Goal: Navigation & Orientation: Find specific page/section

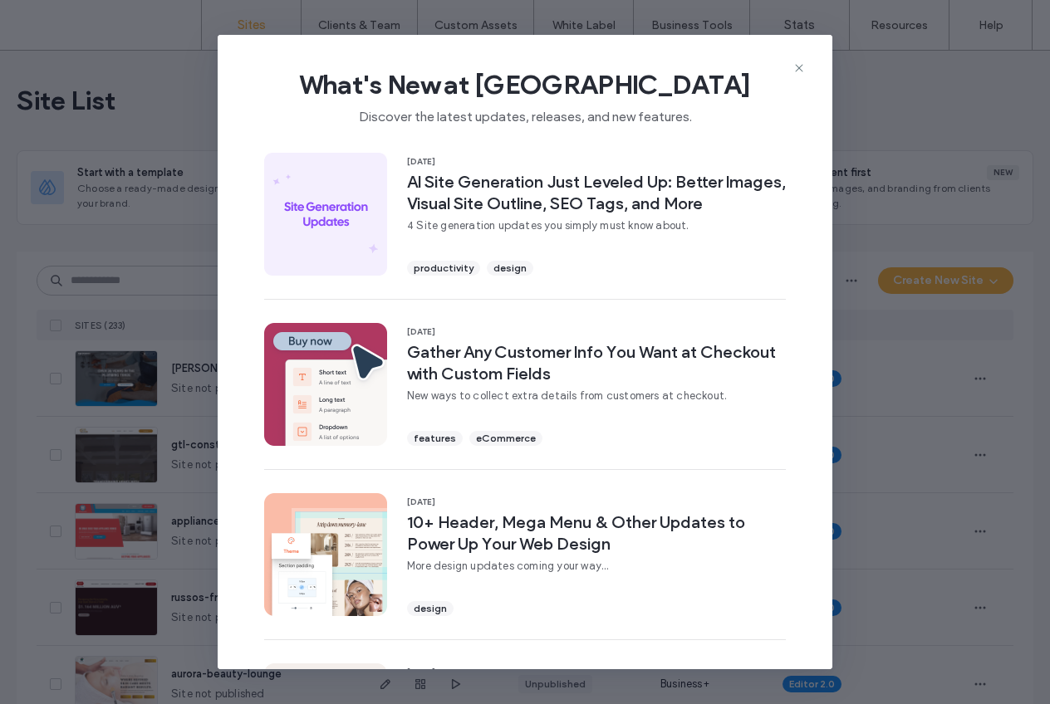
click at [797, 68] on icon at bounding box center [798, 67] width 13 height 13
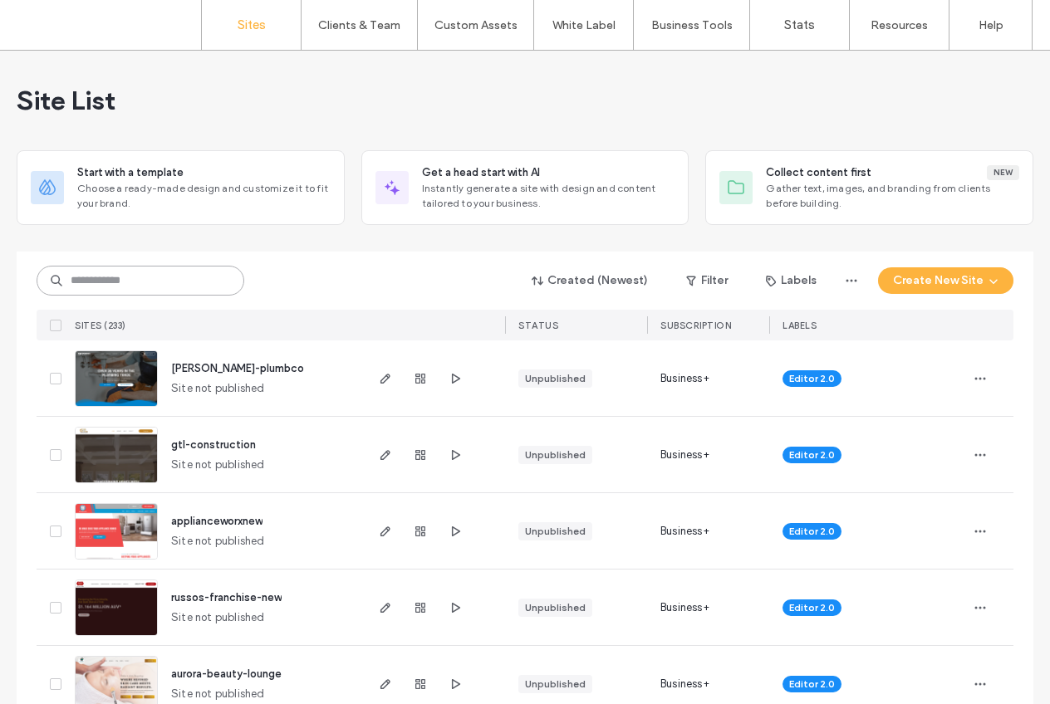
click at [149, 287] on input at bounding box center [141, 281] width 208 height 30
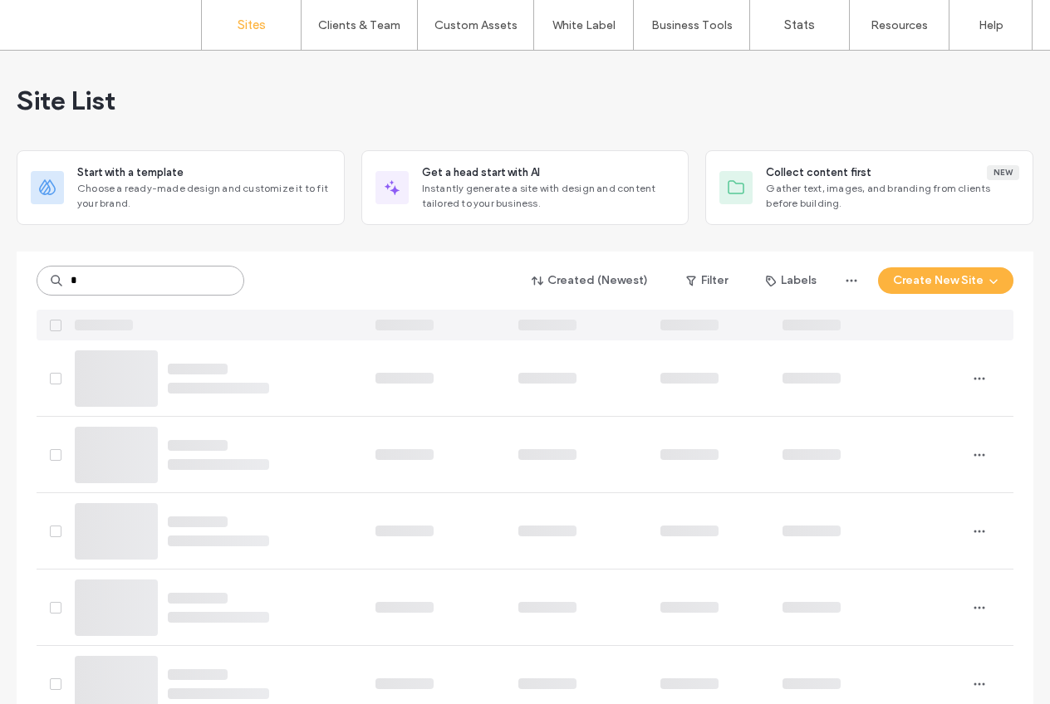
type input "*"
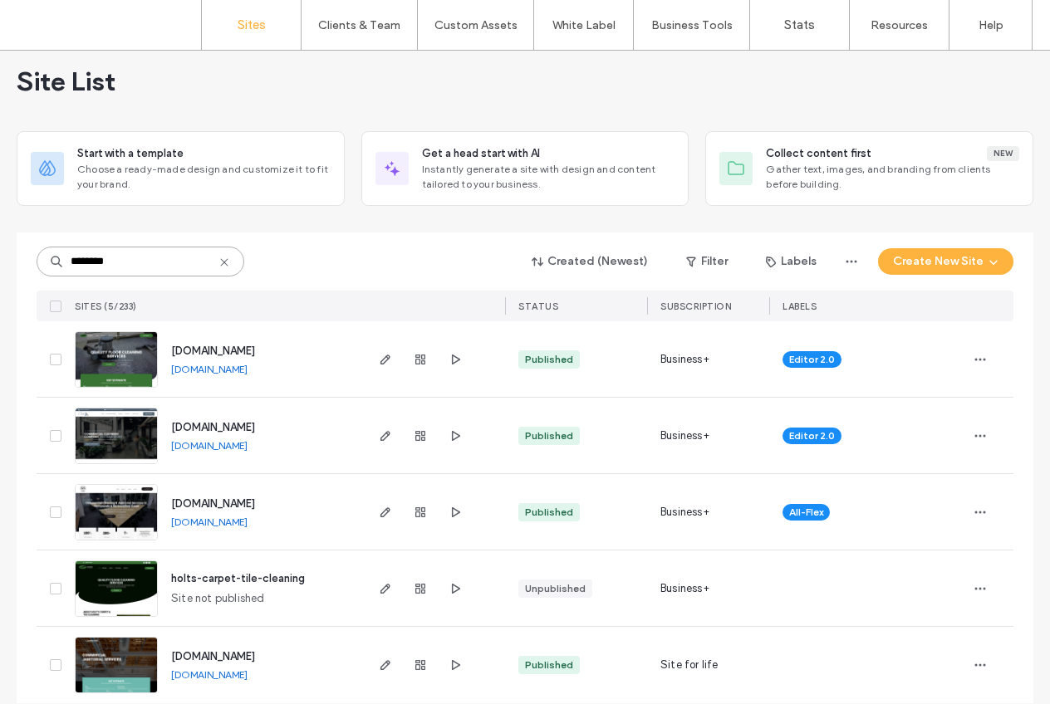
scroll to position [38, 0]
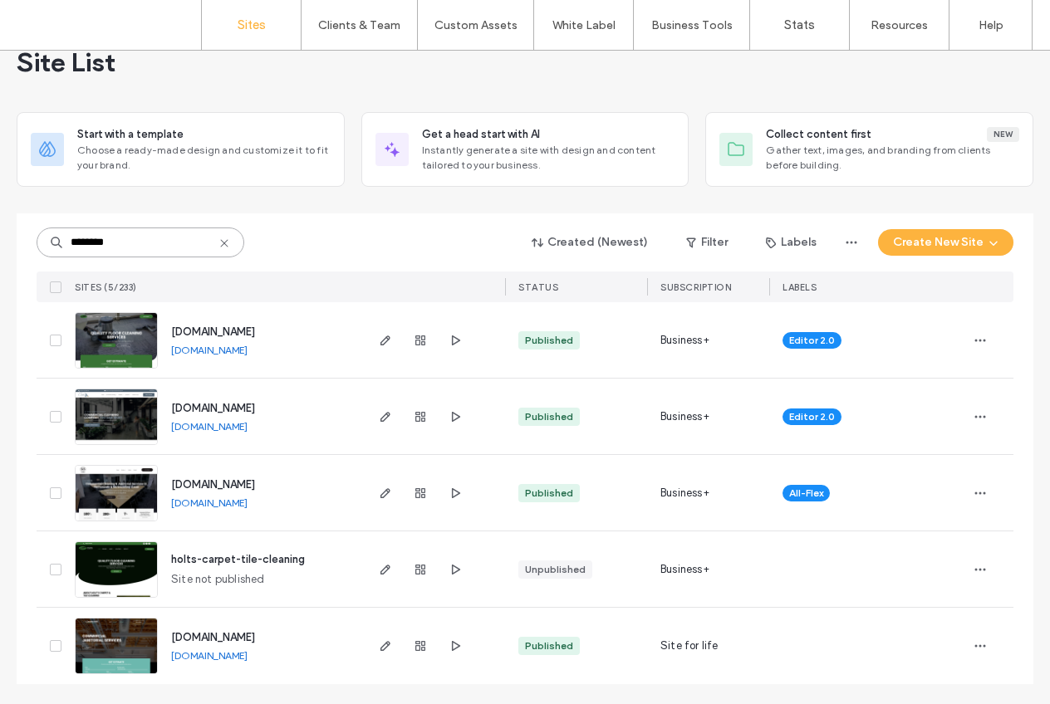
type input "********"
click at [218, 241] on icon at bounding box center [224, 243] width 13 height 13
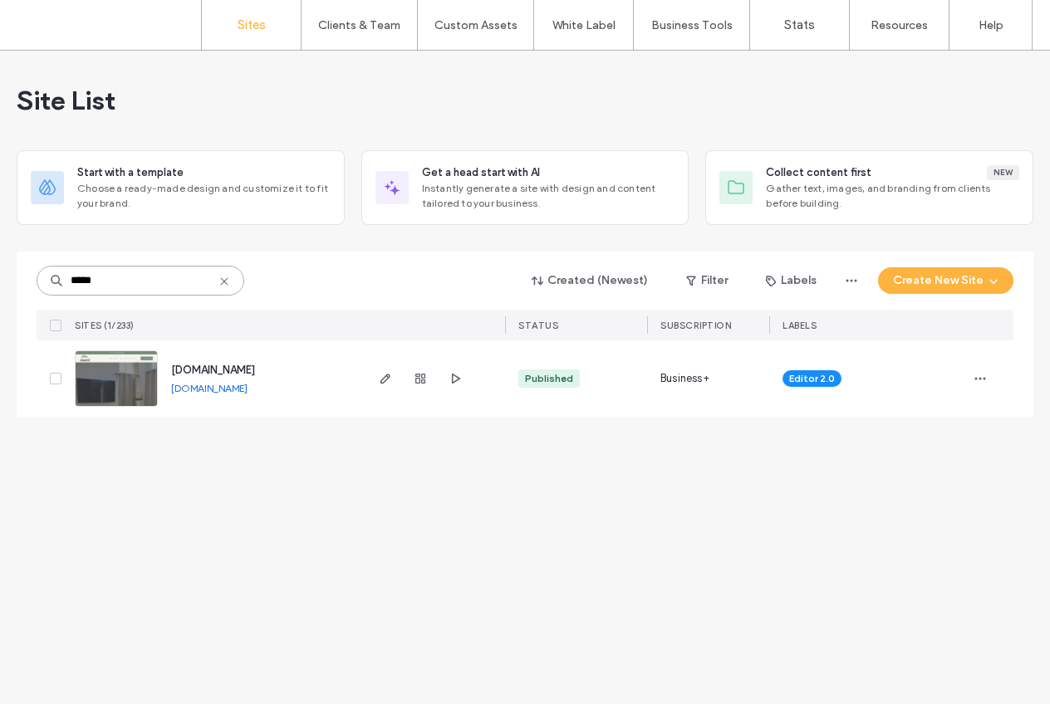
scroll to position [0, 0]
type input "*****"
click at [255, 366] on span "www.mariasprofessionalclean.com" at bounding box center [213, 370] width 84 height 12
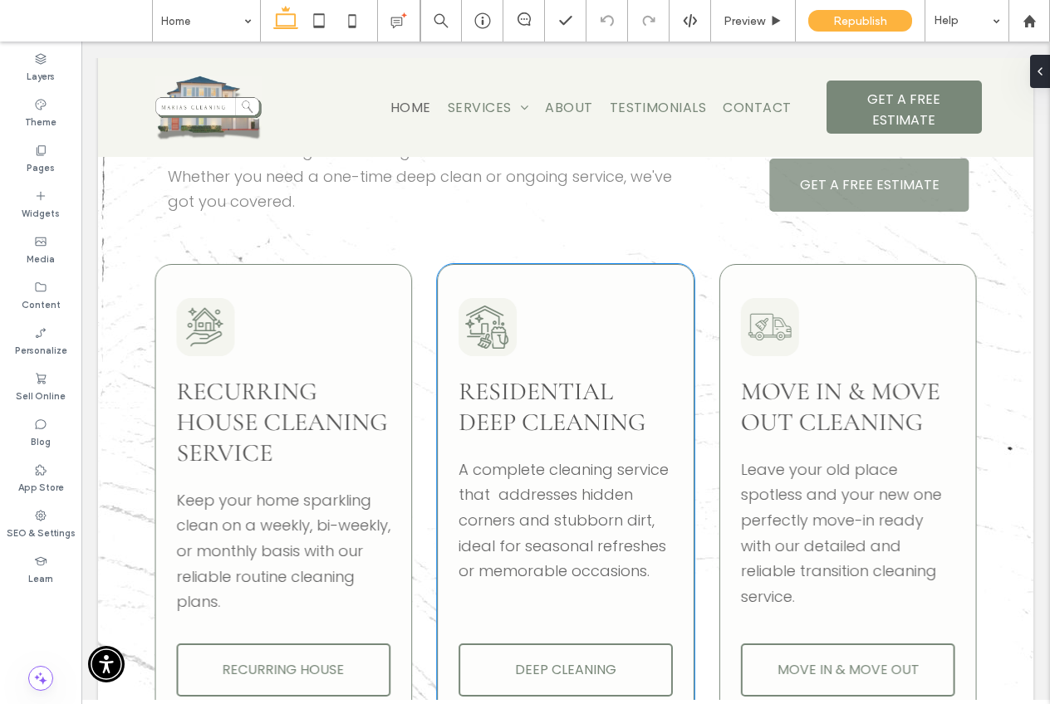
scroll to position [1694, 0]
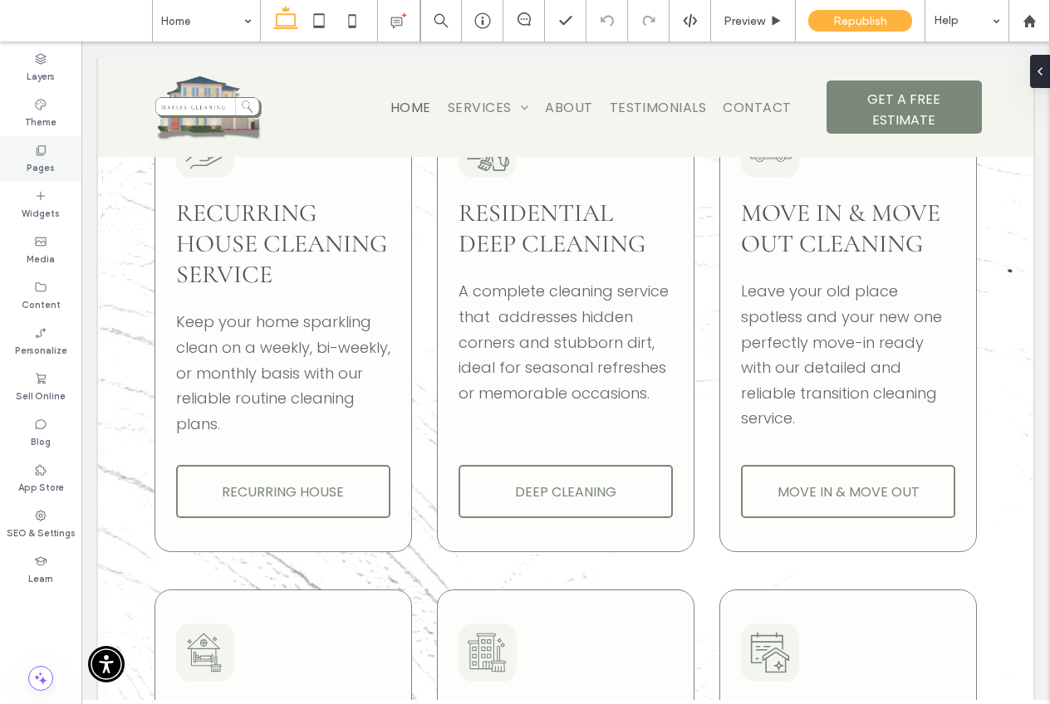
click at [48, 164] on label "Pages" at bounding box center [41, 166] width 28 height 18
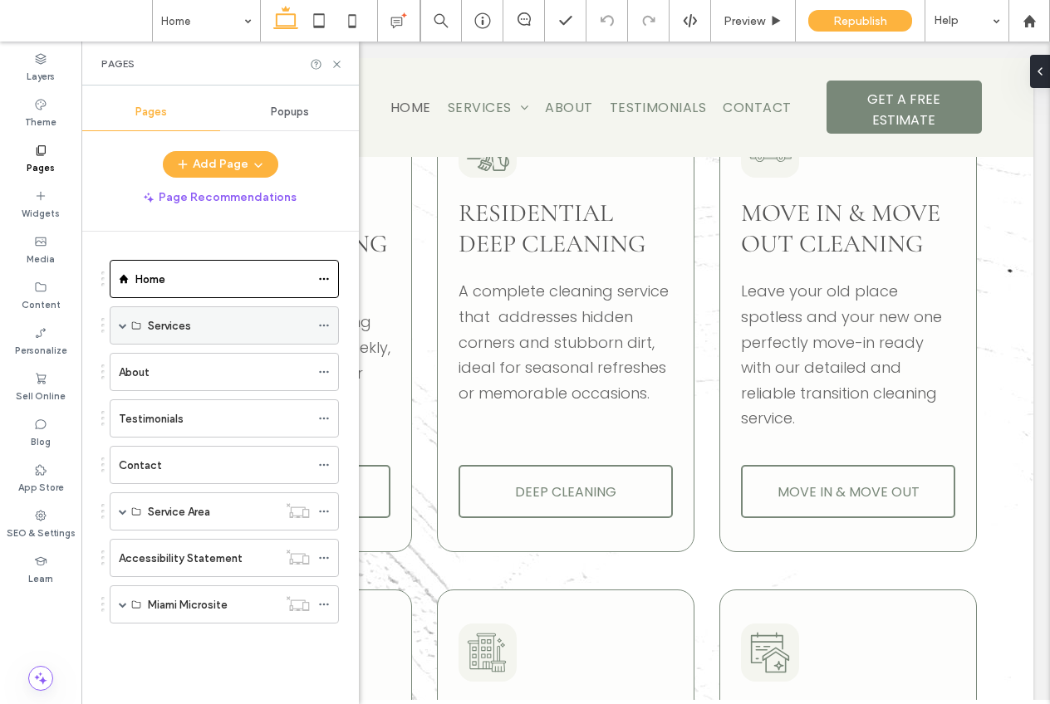
click at [125, 323] on span at bounding box center [123, 325] width 8 height 8
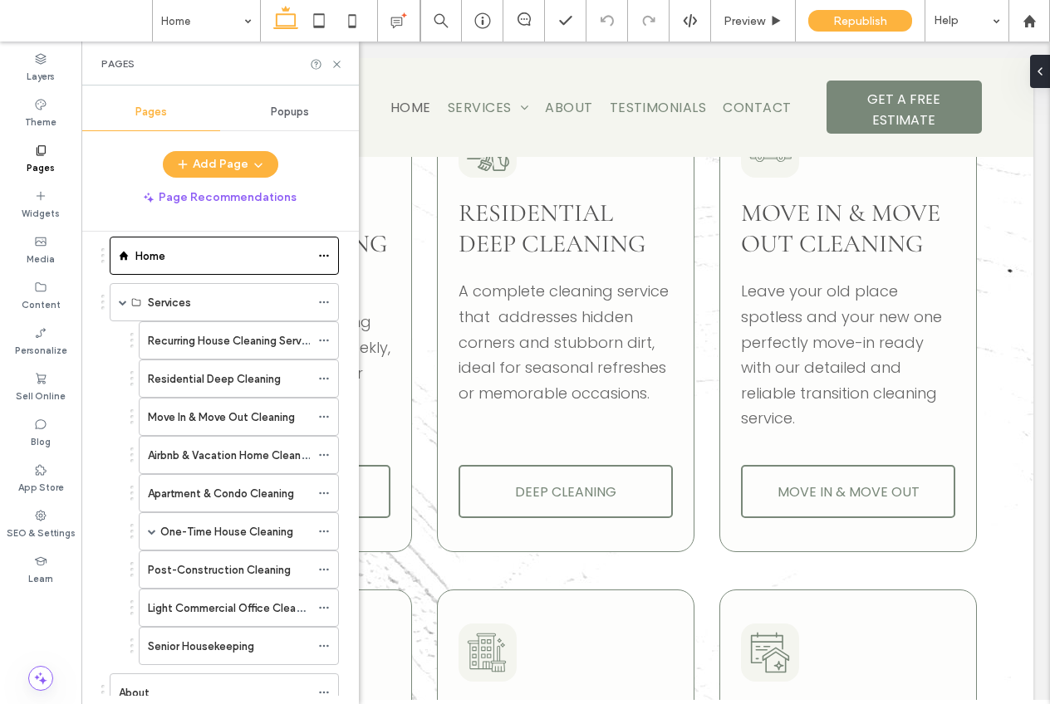
scroll to position [301, 0]
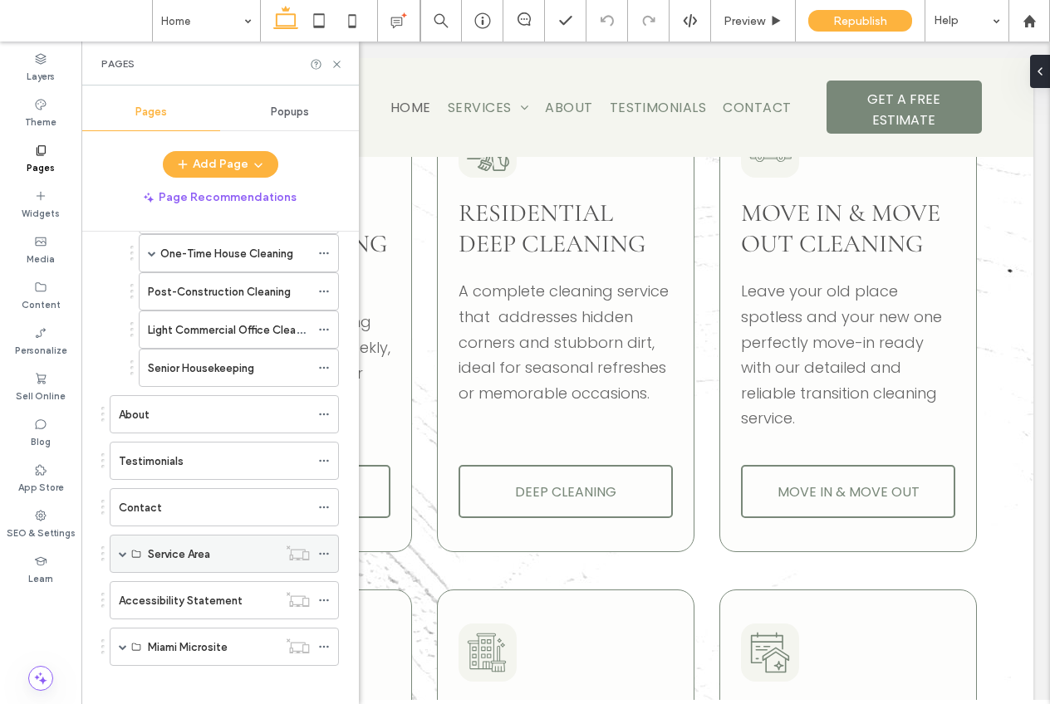
click at [125, 552] on span at bounding box center [123, 554] width 8 height 8
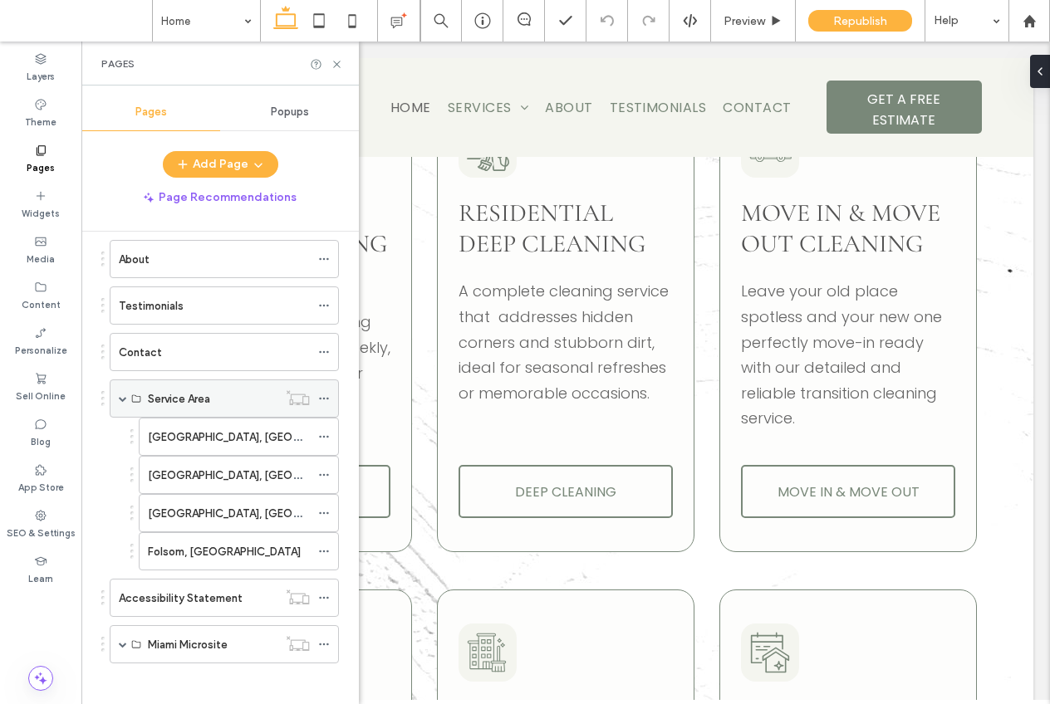
scroll to position [466, 0]
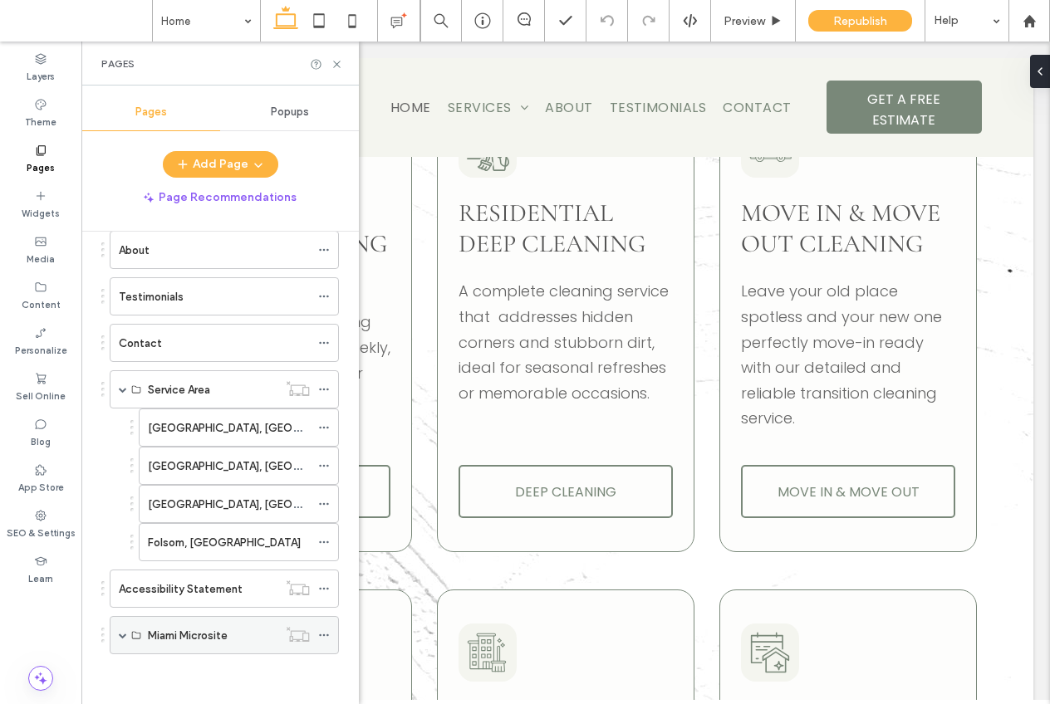
click at [119, 631] on span at bounding box center [123, 635] width 8 height 8
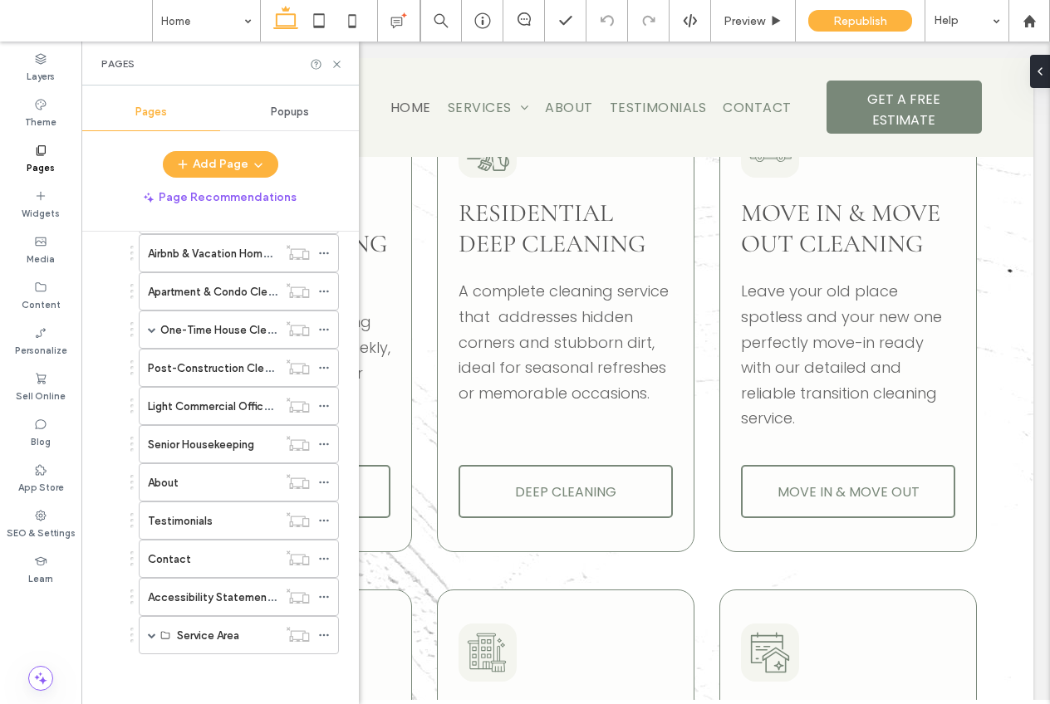
scroll to position [270, 0]
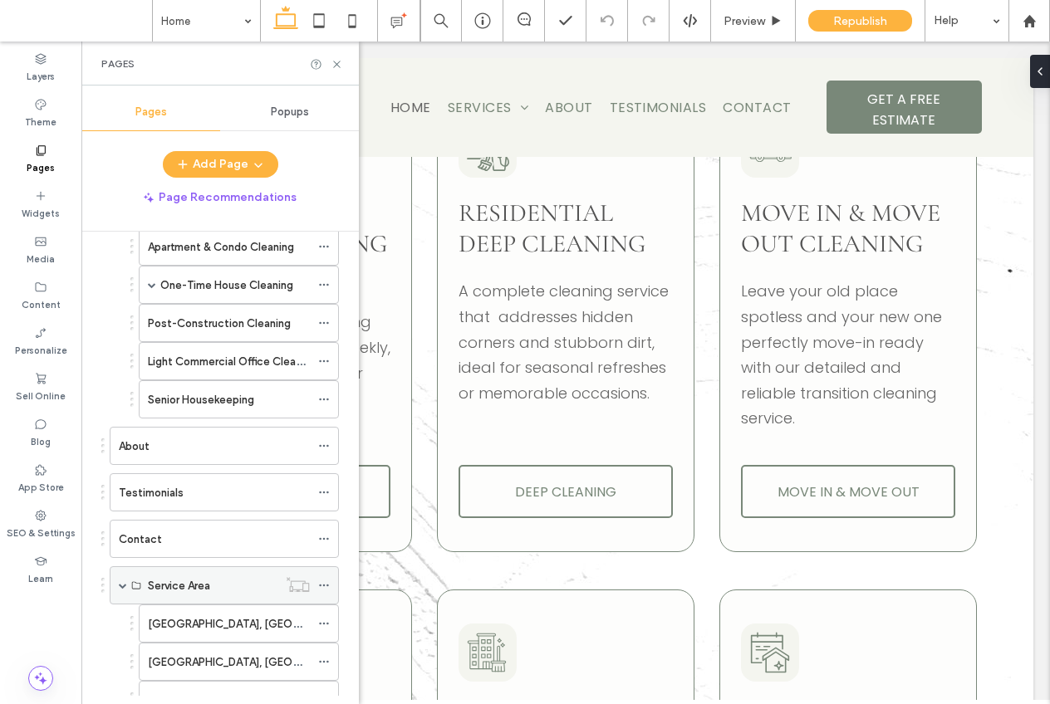
click at [122, 587] on span at bounding box center [123, 585] width 8 height 8
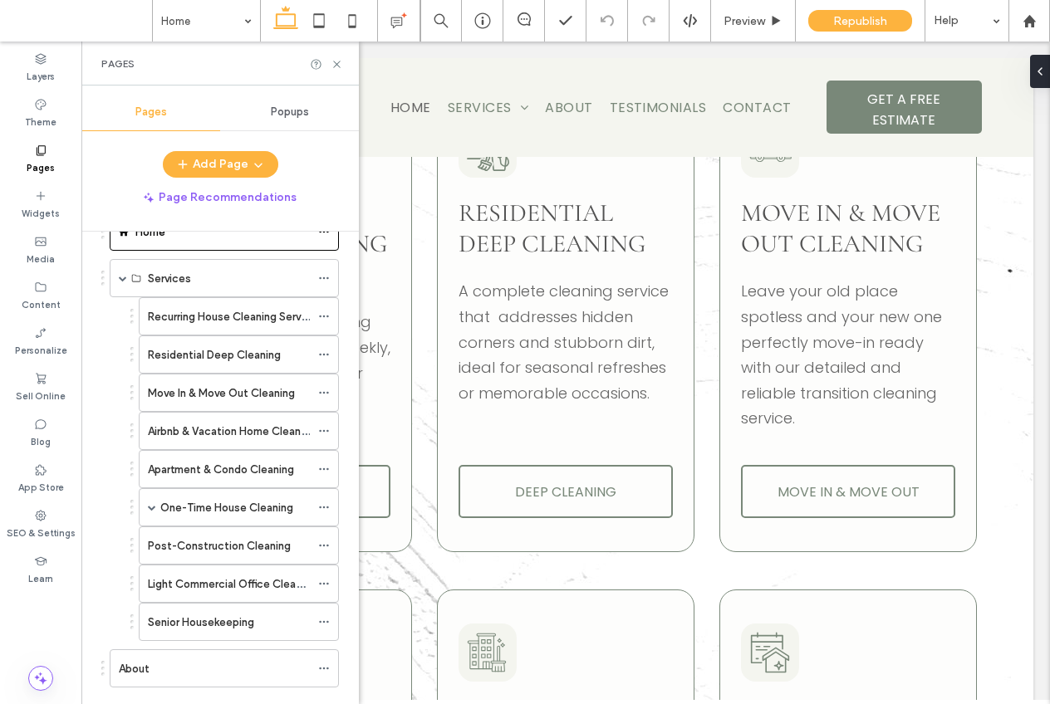
scroll to position [0, 0]
